Goal: Information Seeking & Learning: Find specific fact

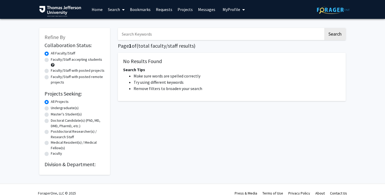
click at [155, 30] on input "Search Keywords" at bounding box center [220, 34] width 205 height 12
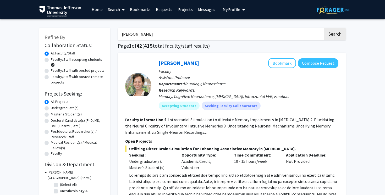
type input "[PERSON_NAME]"
click at [324, 28] on button "Search" at bounding box center [334, 34] width 21 height 12
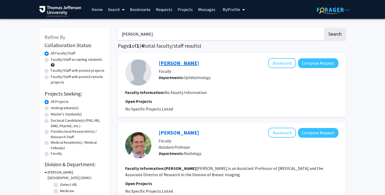
click at [165, 64] on link "[PERSON_NAME]" at bounding box center [179, 63] width 40 height 7
click at [182, 131] on link "[PERSON_NAME]" at bounding box center [179, 132] width 40 height 7
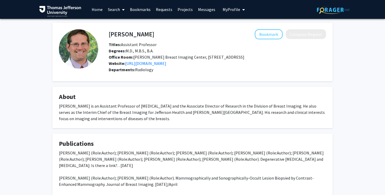
click at [81, 59] on img at bounding box center [78, 48] width 39 height 39
click at [202, 9] on link "Messages" at bounding box center [206, 9] width 23 height 18
click at [112, 10] on link "Search" at bounding box center [116, 9] width 22 height 18
click at [116, 23] on span "Faculty/Staff" at bounding box center [124, 24] width 38 height 10
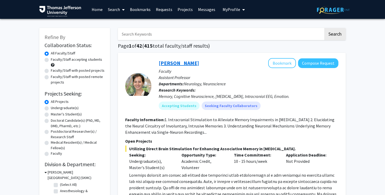
click at [169, 61] on link "[PERSON_NAME]" at bounding box center [179, 63] width 40 height 7
click at [142, 38] on input "Search Keywords" at bounding box center [220, 34] width 205 height 12
click at [324, 28] on button "Search" at bounding box center [334, 34] width 21 height 12
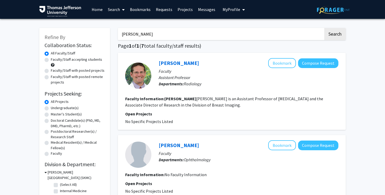
drag, startPoint x: 146, startPoint y: 32, endPoint x: 108, endPoint y: 34, distance: 38.5
type input "dilru"
click at [324, 28] on button "Search" at bounding box center [334, 34] width 21 height 12
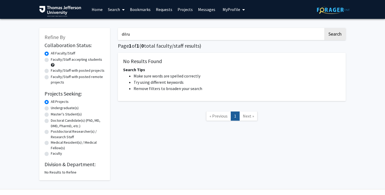
drag, startPoint x: 131, startPoint y: 34, endPoint x: 113, endPoint y: 34, distance: 18.1
click at [117, 34] on div "dilru Search Page 1 of 1 ( 0 total faculty/staff results) No Results Found Sear…" at bounding box center [232, 102] width 236 height 158
type input "[PERSON_NAME]"
click at [324, 28] on button "Search" at bounding box center [334, 34] width 21 height 12
click at [106, 30] on div "Refine By Collaboration Status: Collaboration Status All Faculty/Staff Collabor…" at bounding box center [74, 104] width 71 height 152
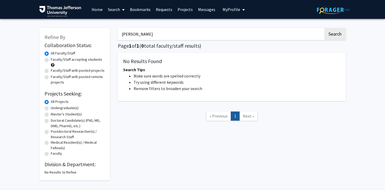
drag, startPoint x: 149, startPoint y: 34, endPoint x: 109, endPoint y: 33, distance: 39.8
click at [109, 34] on div "Refine By Collaboration Status: Collaboration Status All Faculty/Staff Collabor…" at bounding box center [192, 102] width 314 height 158
type input "[PERSON_NAME]"
click at [324, 28] on button "Search" at bounding box center [334, 34] width 21 height 12
